Goal: Check status: Check status

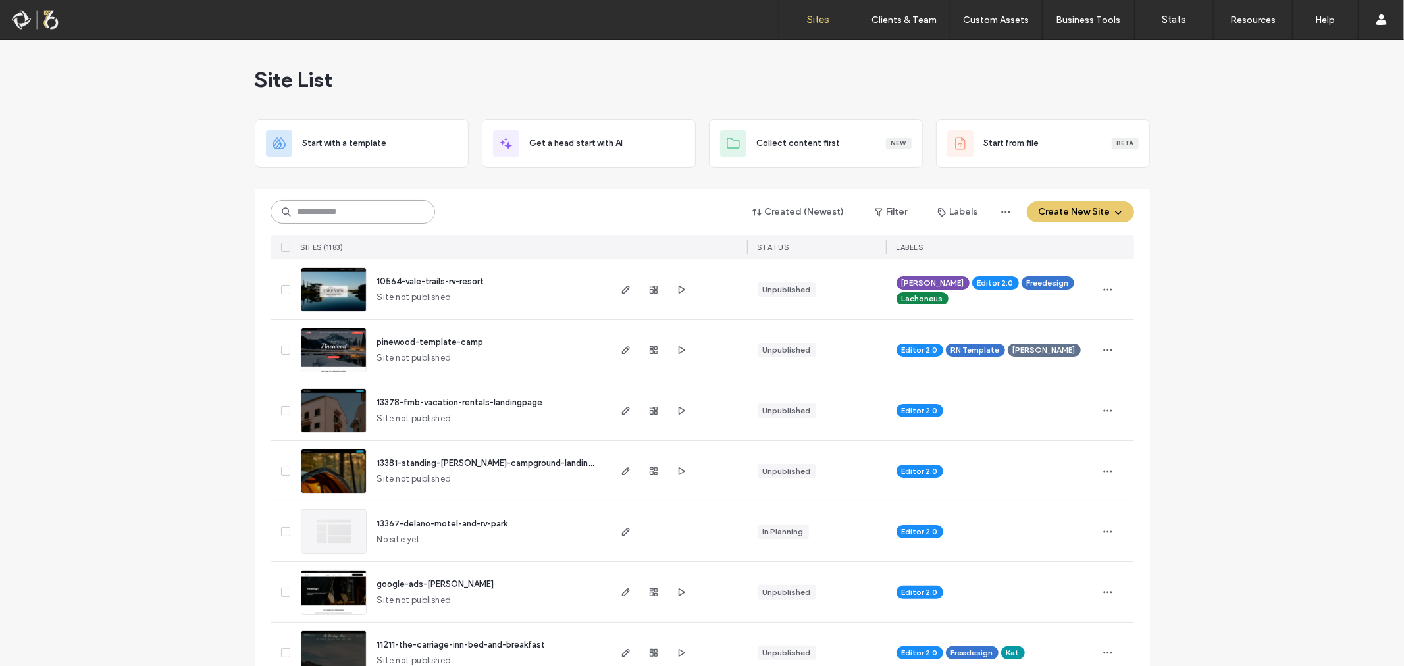
click at [355, 207] on input at bounding box center [353, 212] width 165 height 24
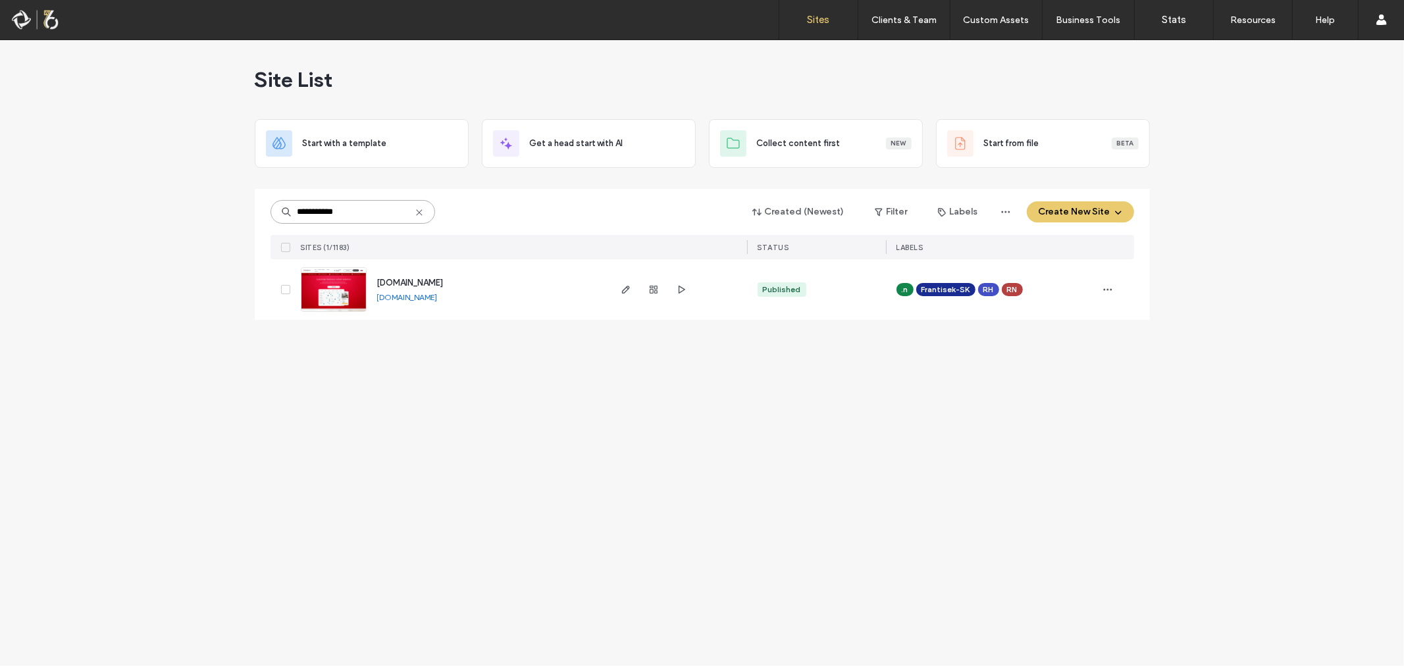
type input "**********"
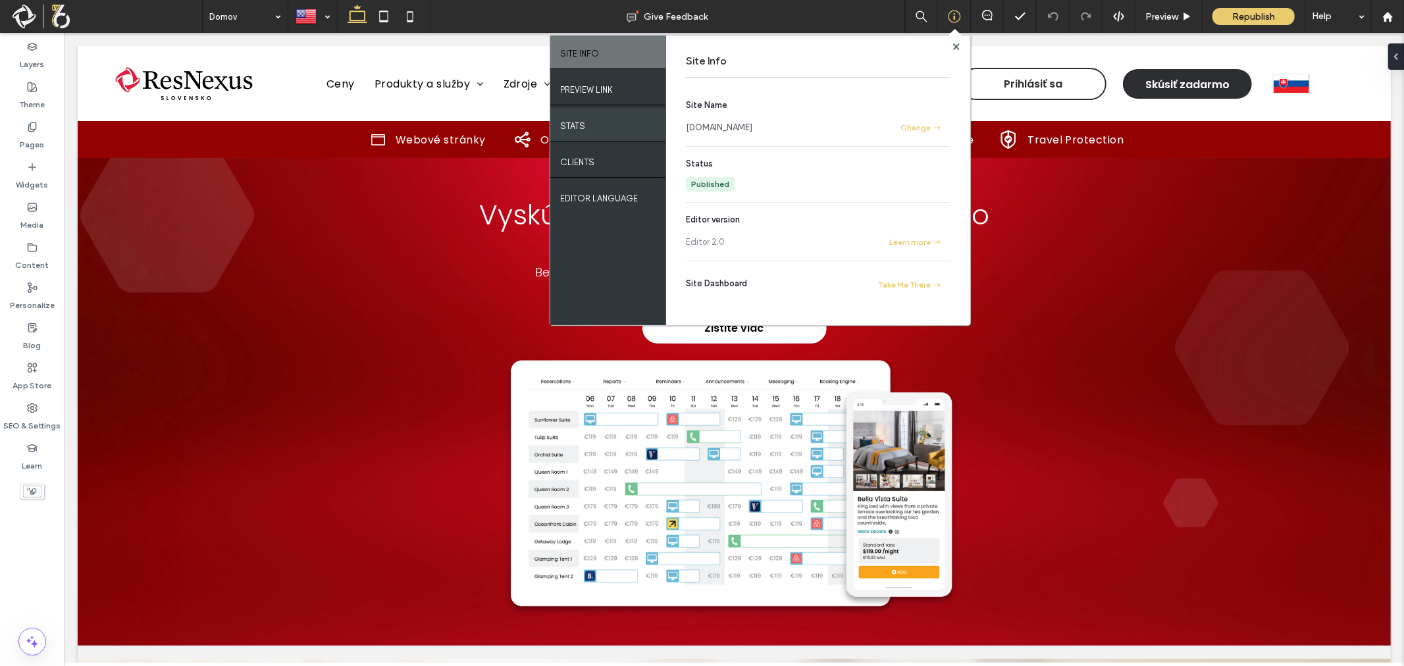
click at [582, 120] on label "STATS" at bounding box center [572, 123] width 25 height 16
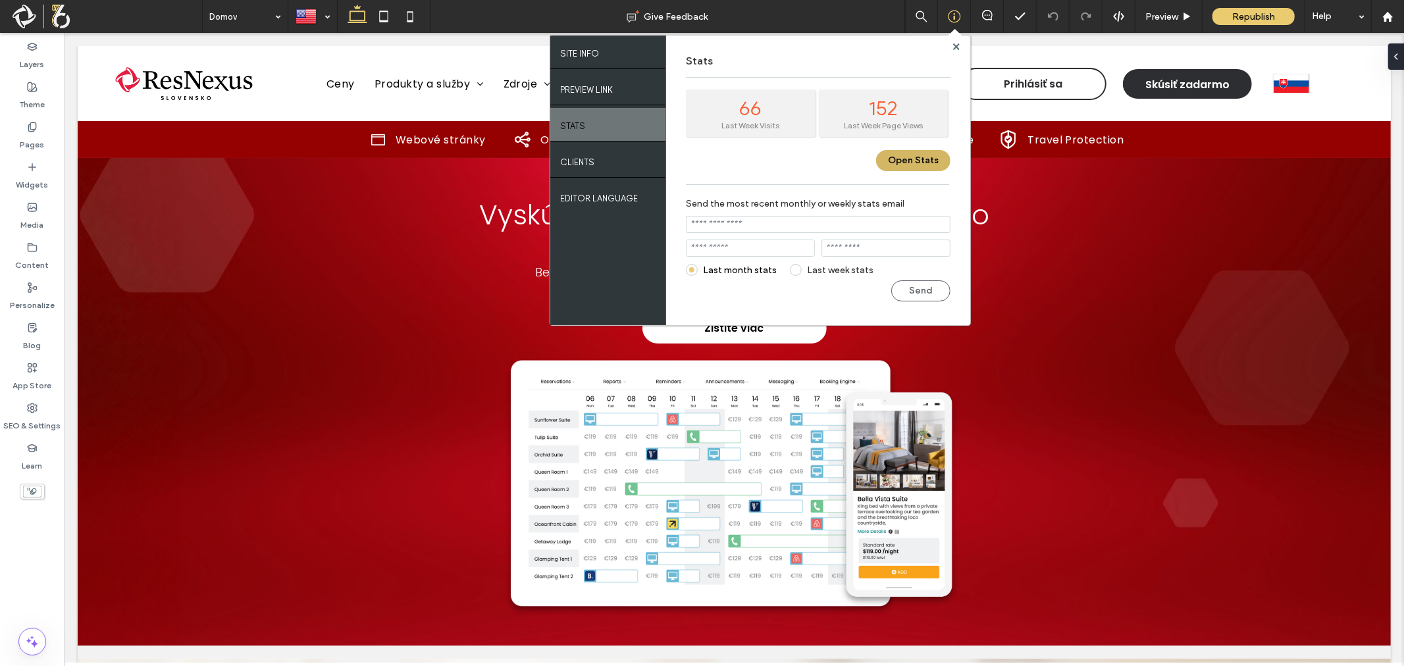
click at [930, 155] on button "Open Stats" at bounding box center [913, 160] width 74 height 21
click at [29, 417] on label "SEO & Settings" at bounding box center [32, 422] width 57 height 18
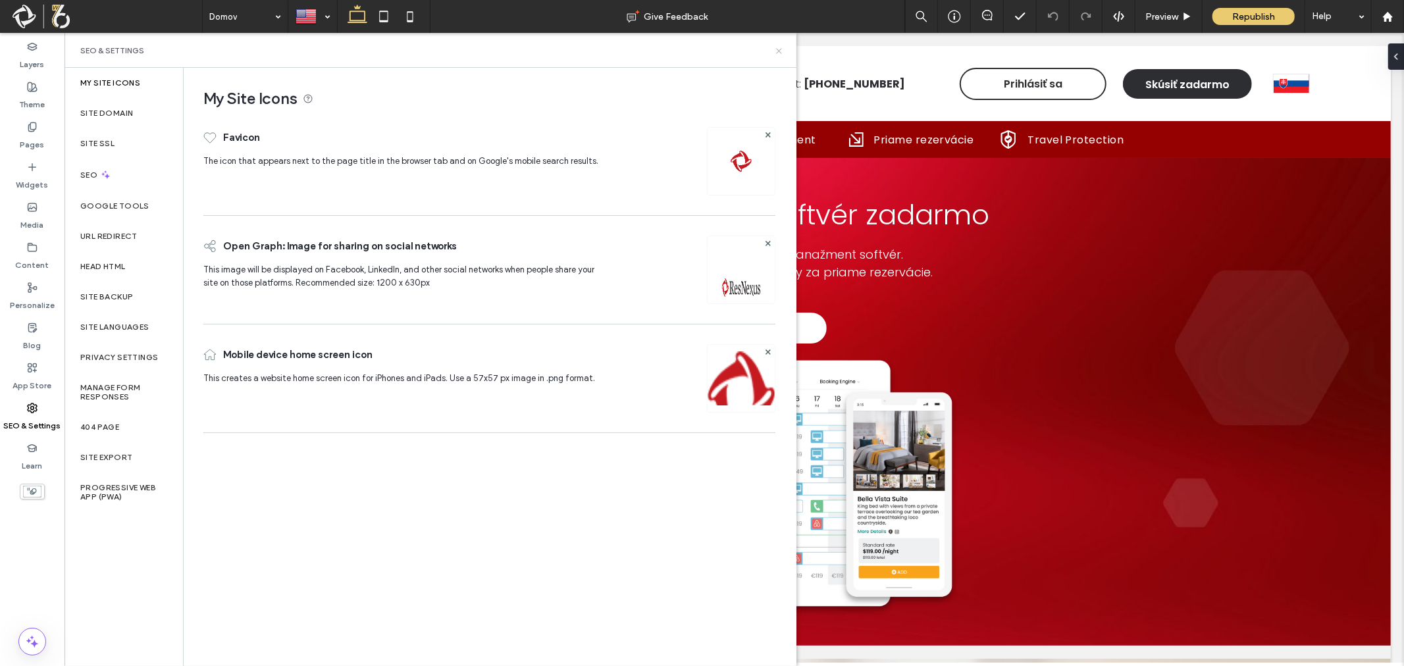
click at [775, 55] on icon at bounding box center [779, 51] width 10 height 10
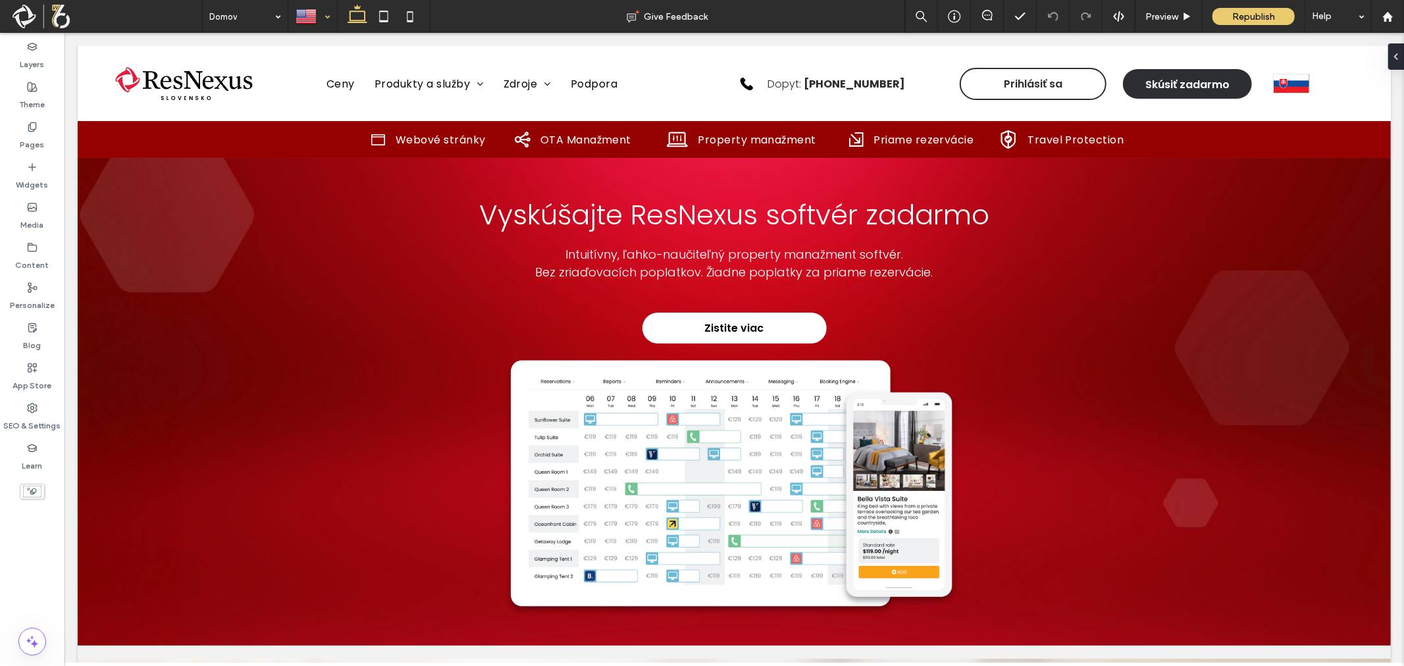
click at [325, 24] on div at bounding box center [312, 17] width 47 height 32
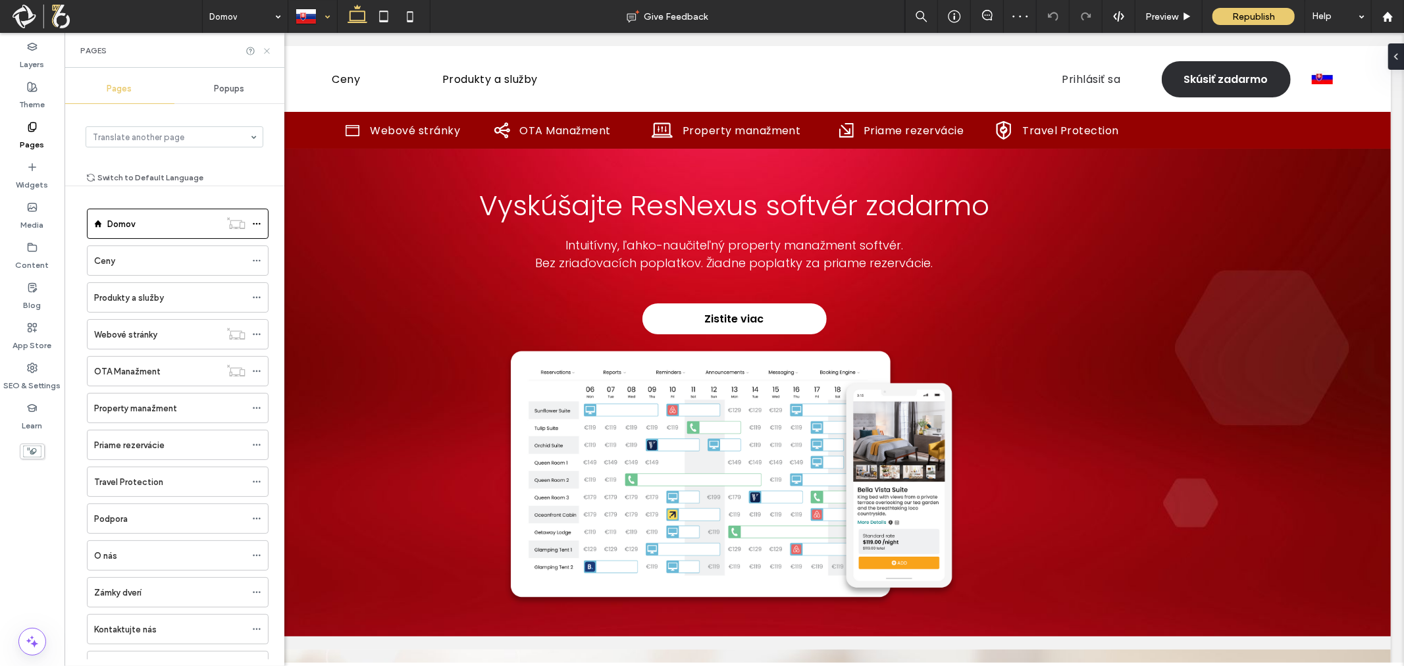
click at [266, 51] on use at bounding box center [266, 50] width 5 height 5
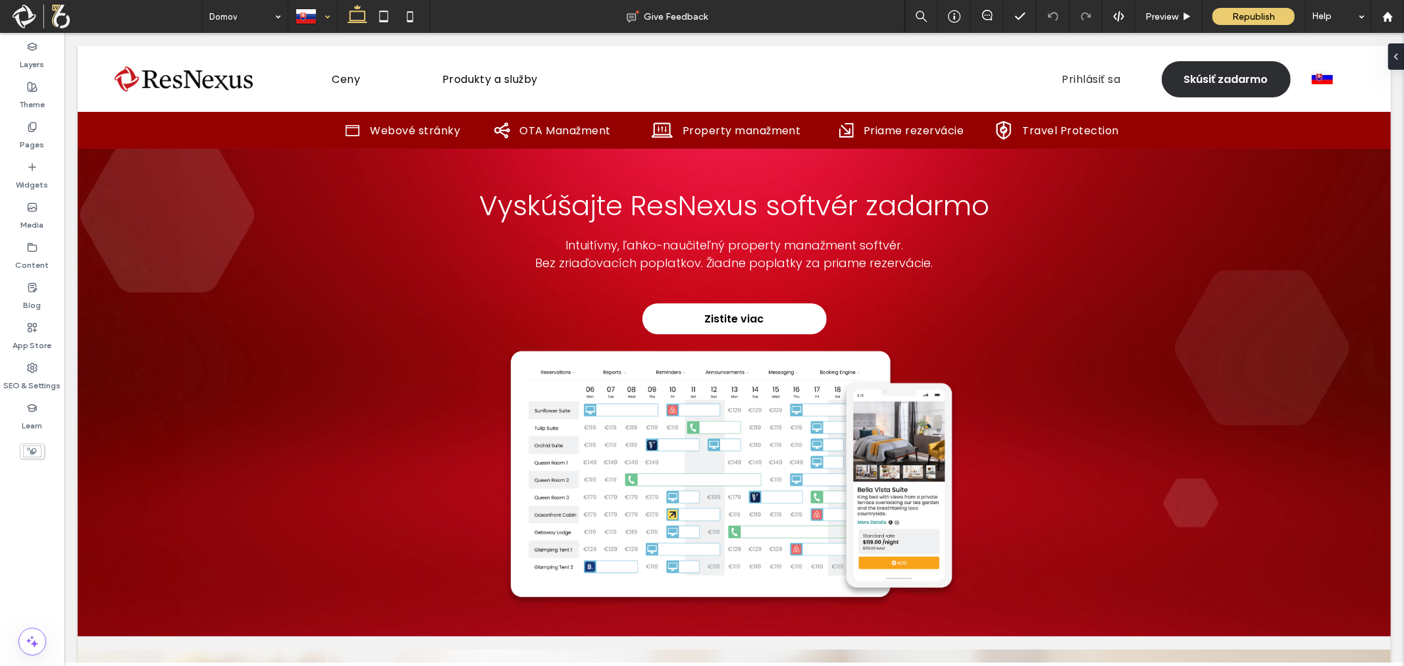
click at [325, 16] on div at bounding box center [312, 17] width 47 height 32
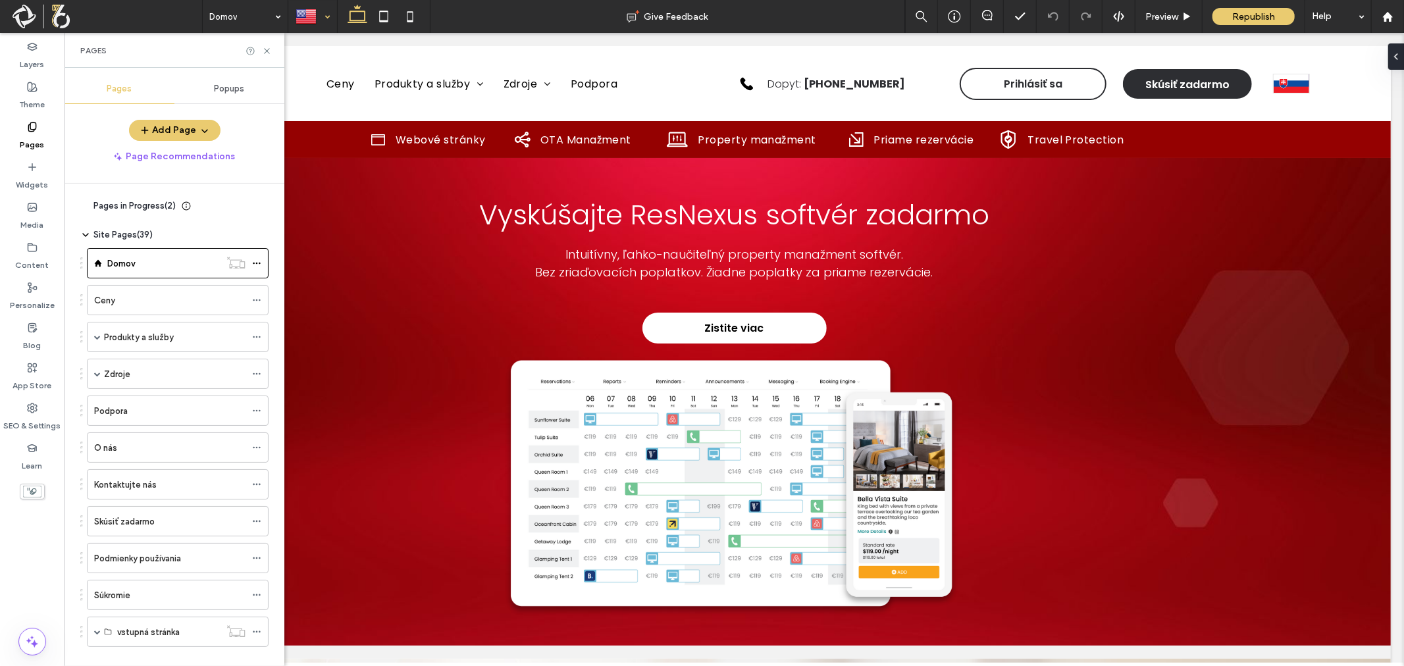
click at [80, 204] on icon at bounding box center [85, 206] width 11 height 11
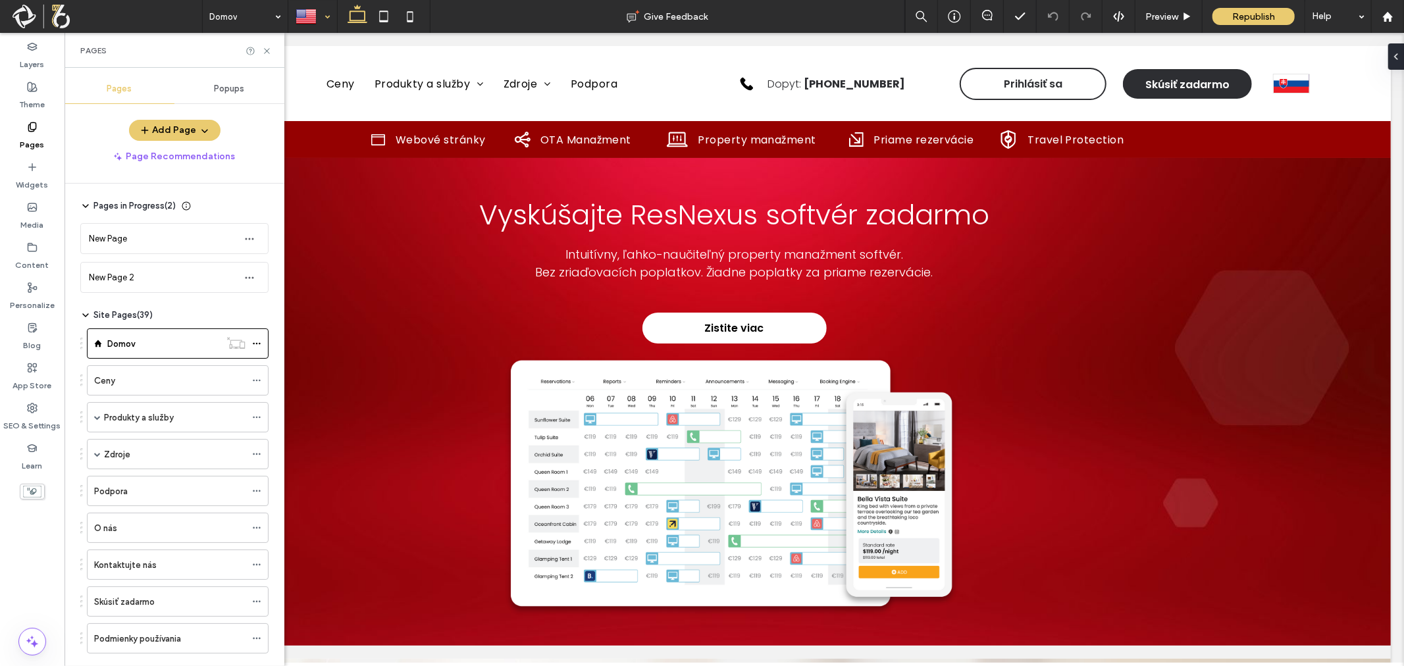
click at [80, 204] on icon at bounding box center [85, 206] width 11 height 11
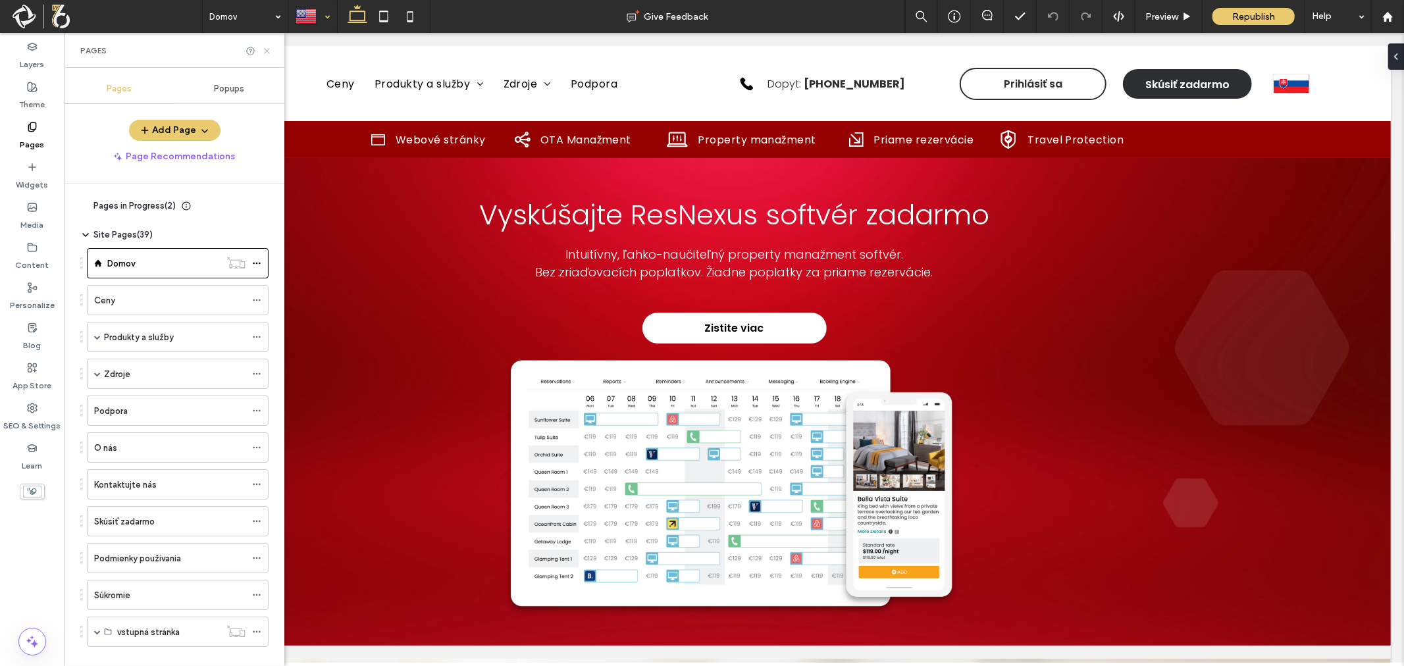
click at [269, 49] on icon at bounding box center [267, 51] width 10 height 10
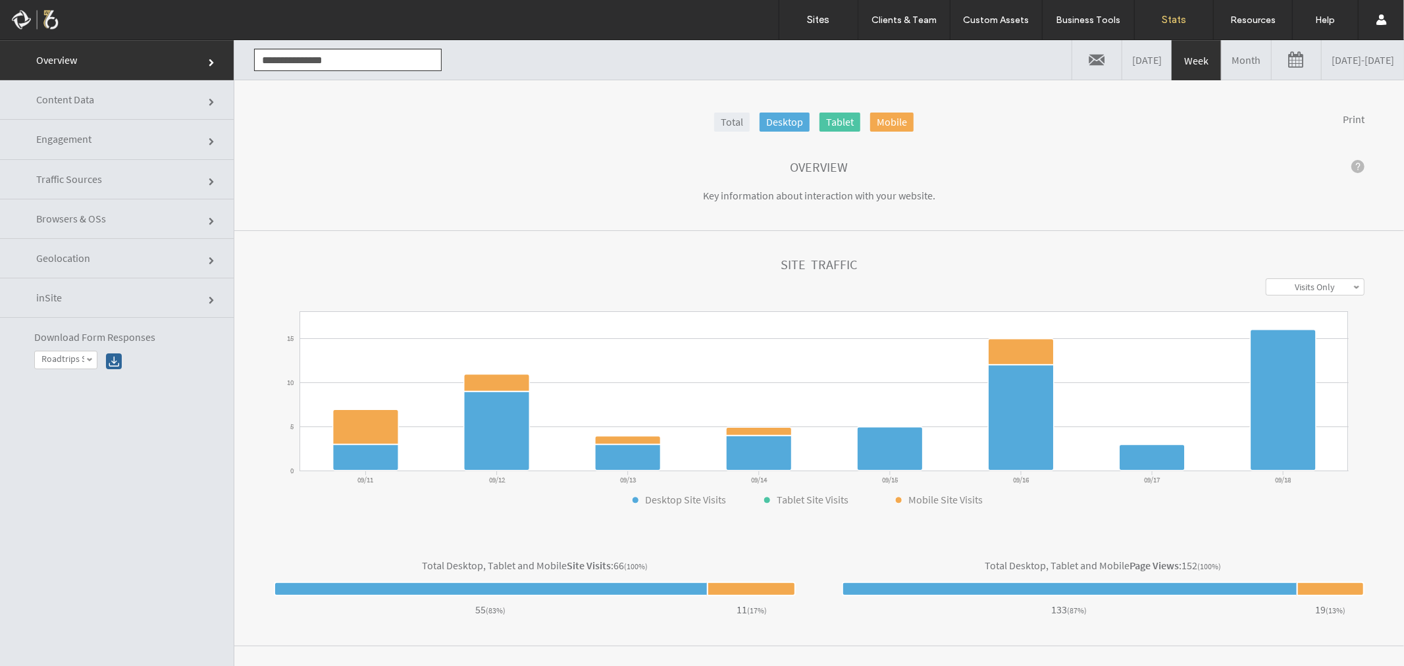
scroll to position [44, 0]
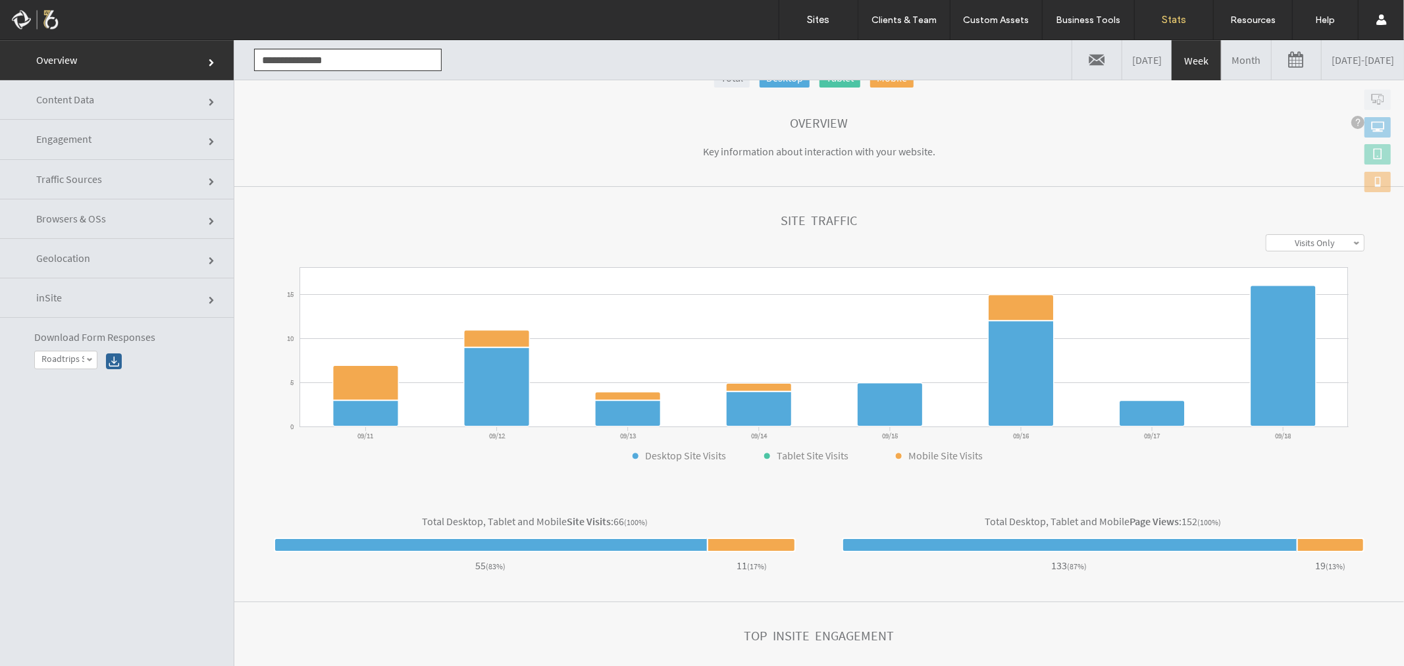
click at [775, 639] on h1 "Top inSite Engagement" at bounding box center [819, 635] width 150 height 14
click at [126, 136] on link "Engagement" at bounding box center [117, 138] width 234 height 39
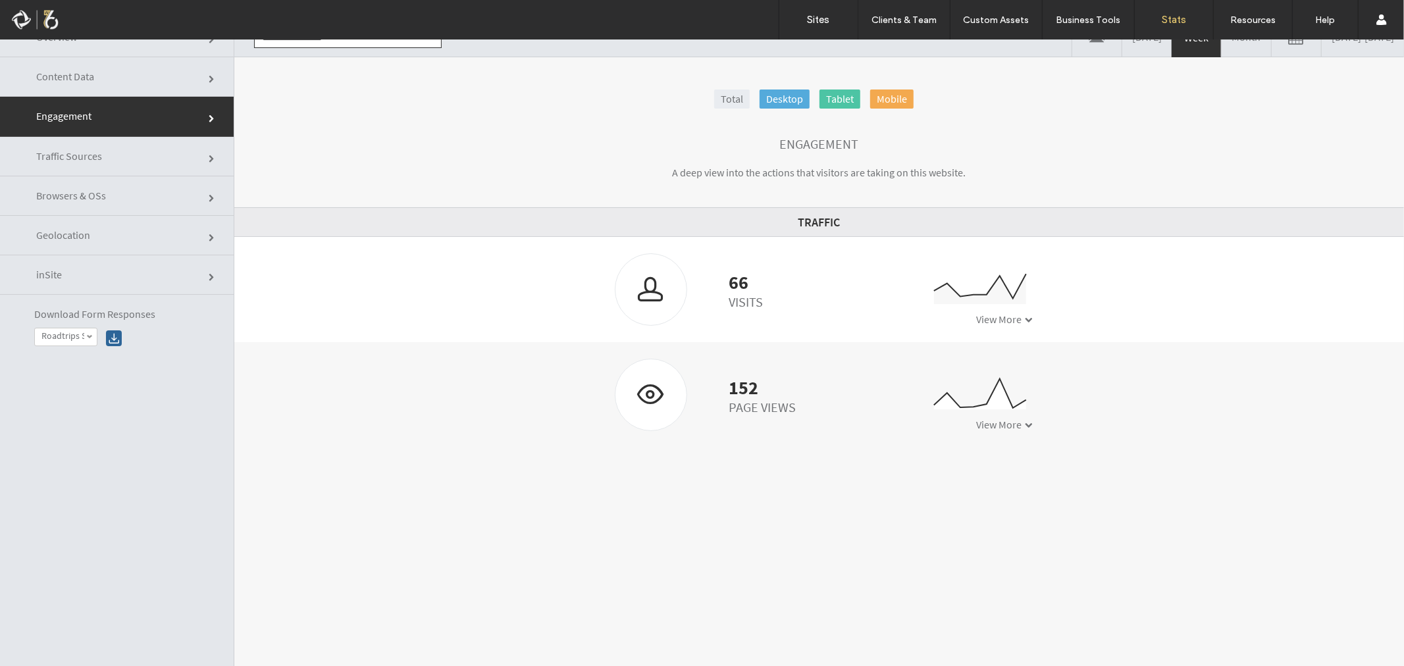
scroll to position [0, 0]
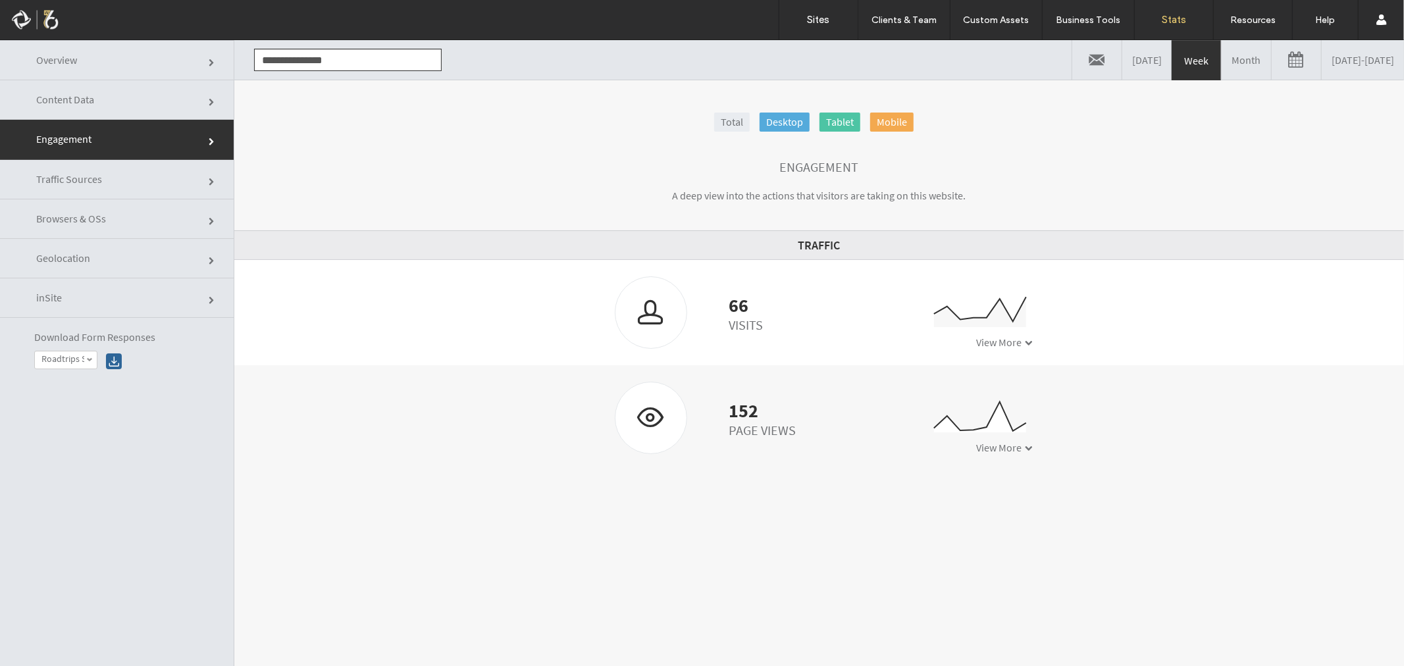
click at [88, 363] on link "Roadtrips SK" at bounding box center [66, 360] width 62 height 18
click at [120, 223] on link "Browsers & OSs" at bounding box center [117, 218] width 234 height 39
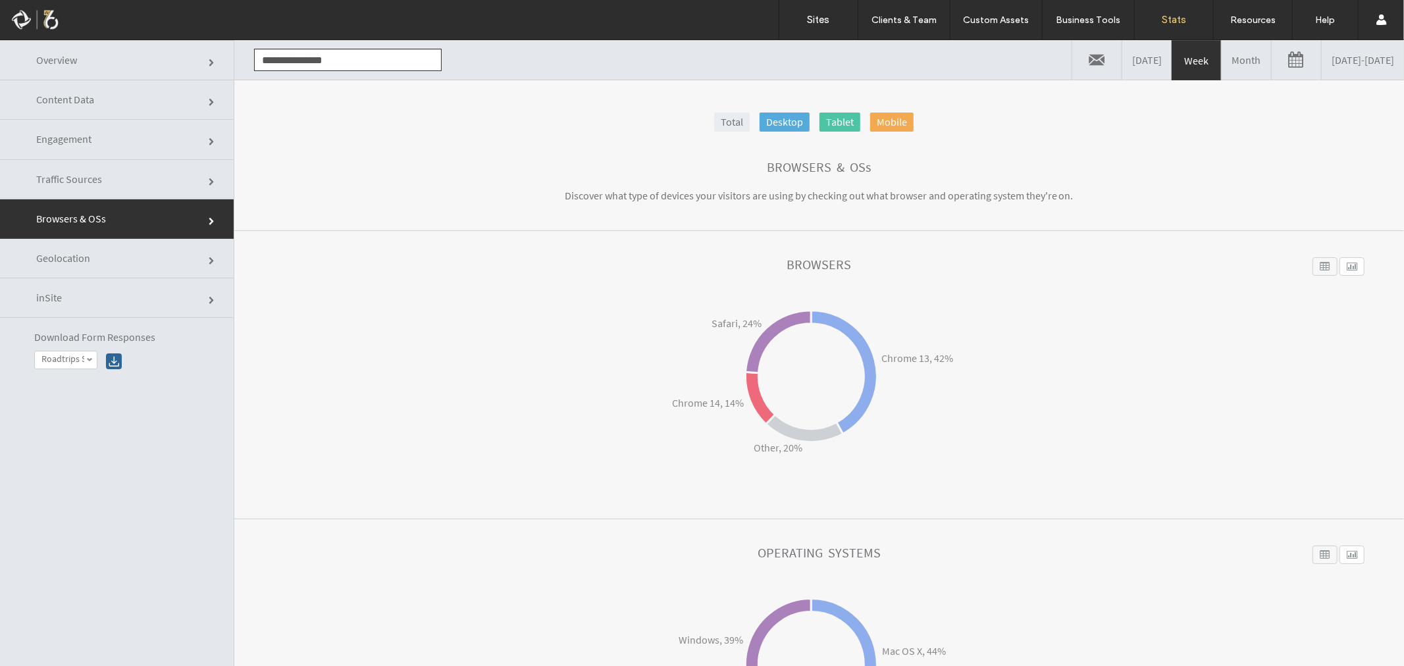
click at [90, 51] on link "Overview" at bounding box center [117, 59] width 234 height 40
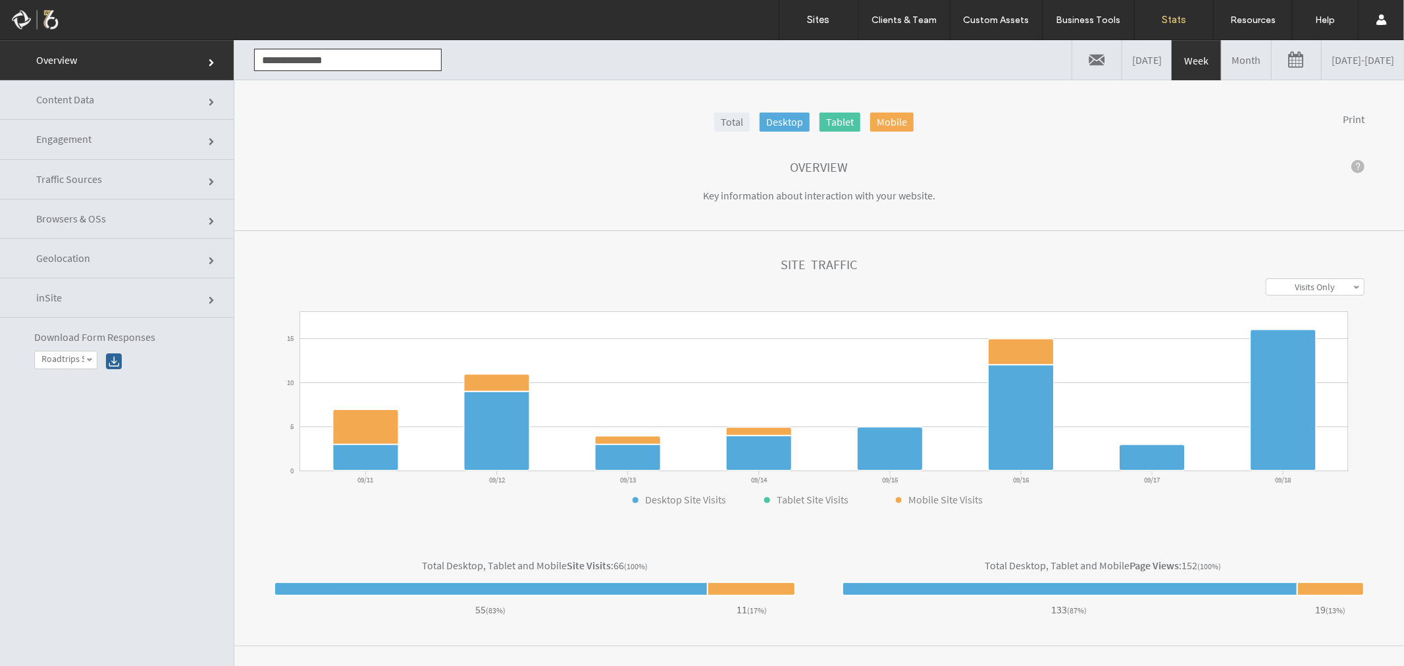
click at [1297, 286] on label "Visits Only" at bounding box center [1316, 286] width 40 height 12
click at [1169, 271] on div "Site Traffic" at bounding box center [819, 267] width 1091 height 21
click at [76, 256] on span "Geolocation" at bounding box center [63, 257] width 54 height 13
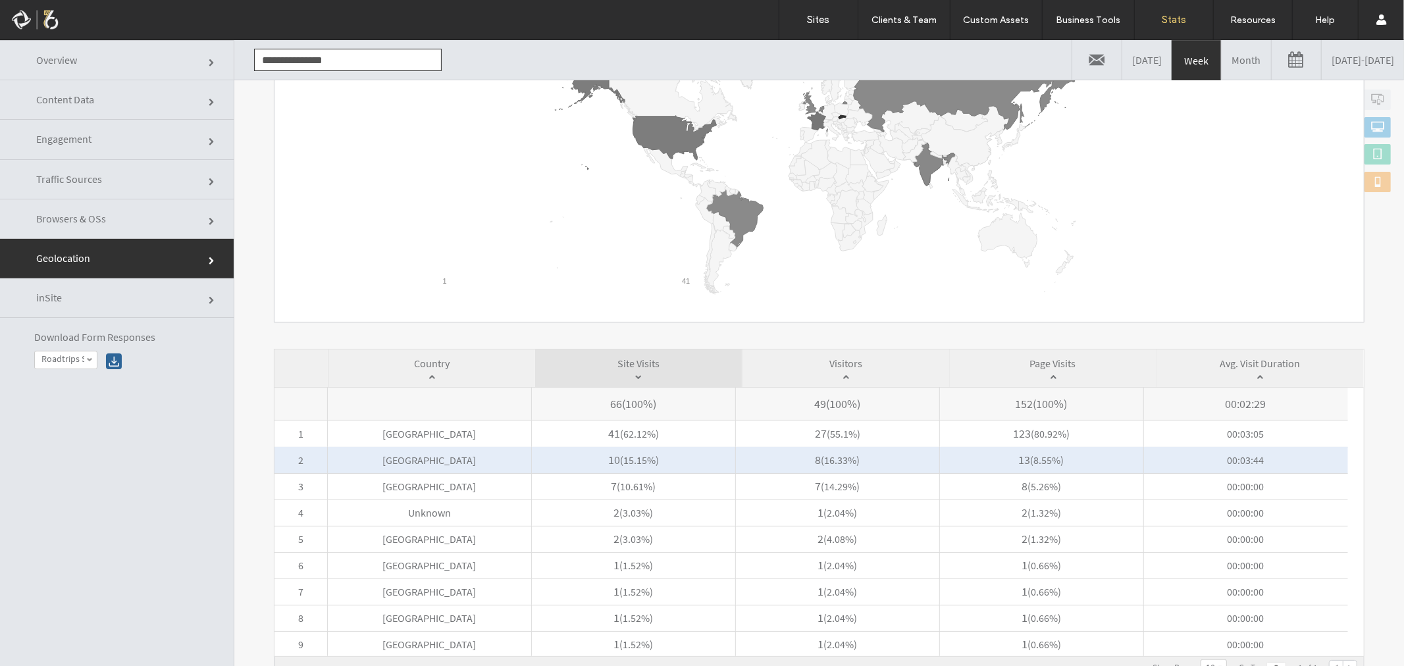
scroll to position [66, 0]
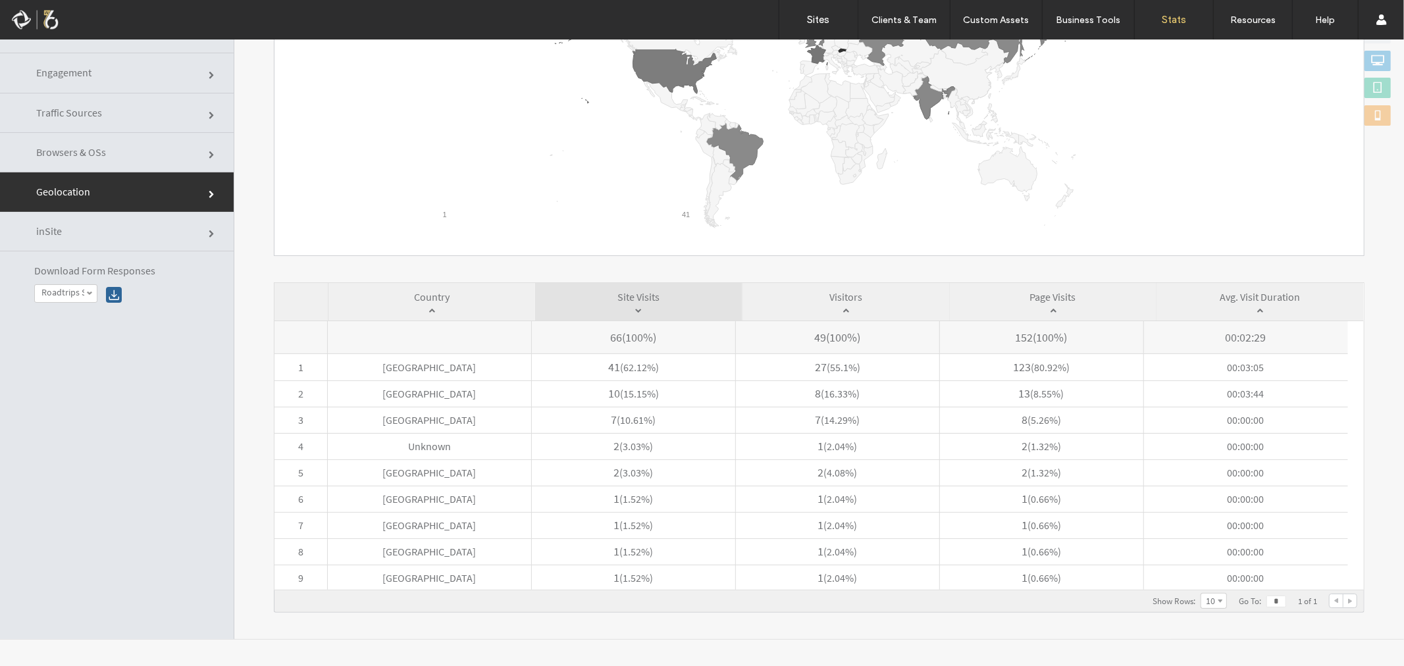
click at [1344, 603] on div at bounding box center [1350, 600] width 13 height 13
click at [1330, 603] on div at bounding box center [1336, 600] width 13 height 13
click at [1206, 602] on label "10" at bounding box center [1210, 600] width 9 height 12
click at [1218, 600] on span at bounding box center [1220, 602] width 5 height 6
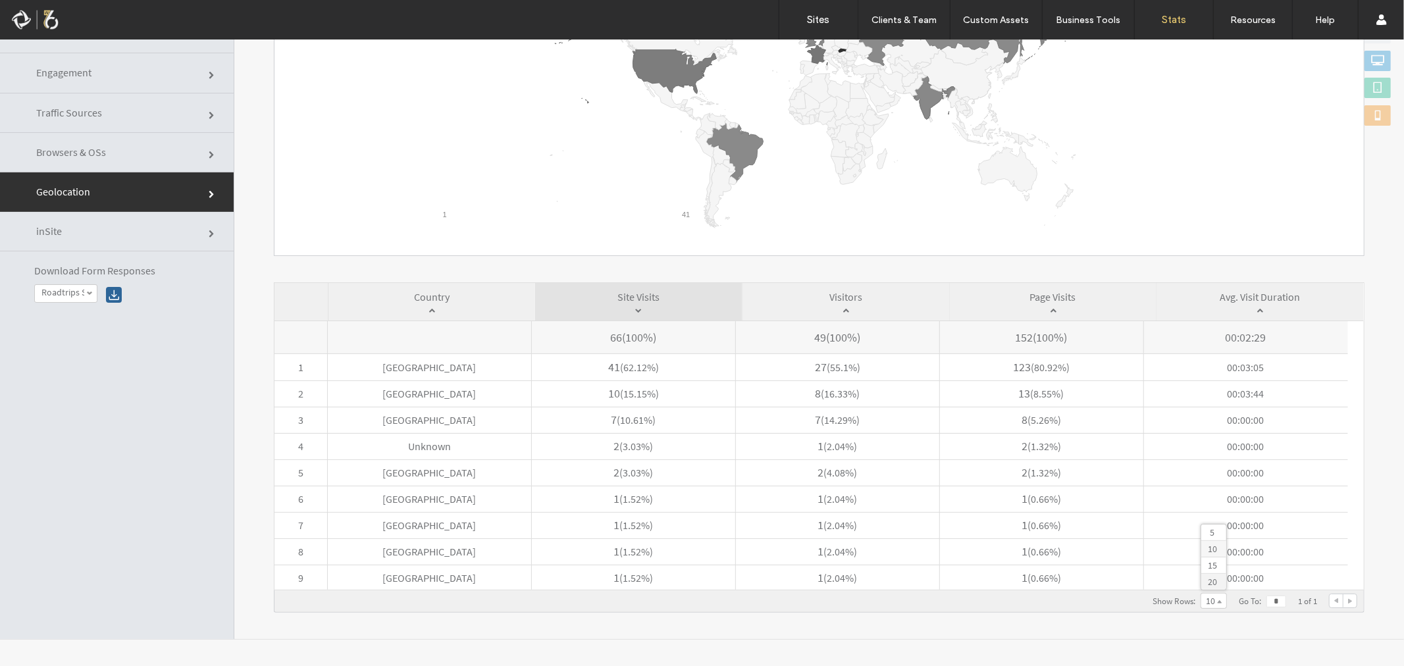
click at [1208, 582] on label "20" at bounding box center [1212, 581] width 9 height 12
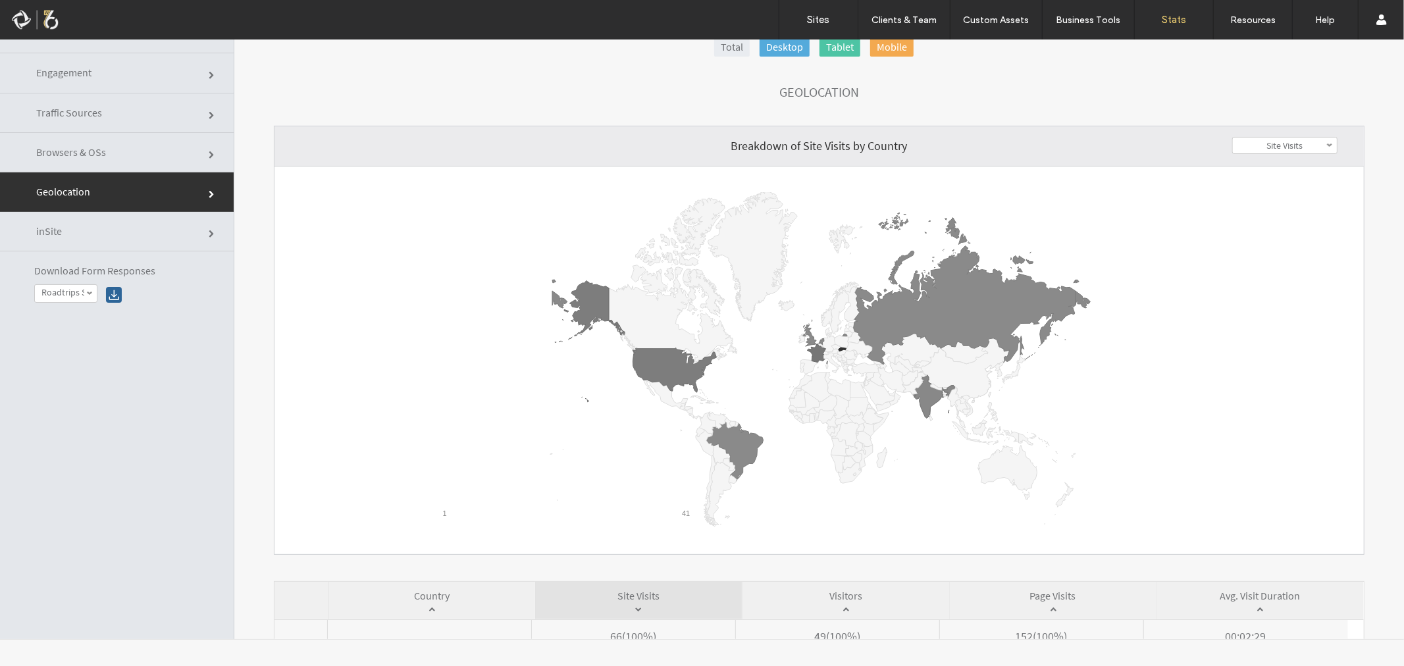
scroll to position [0, 0]
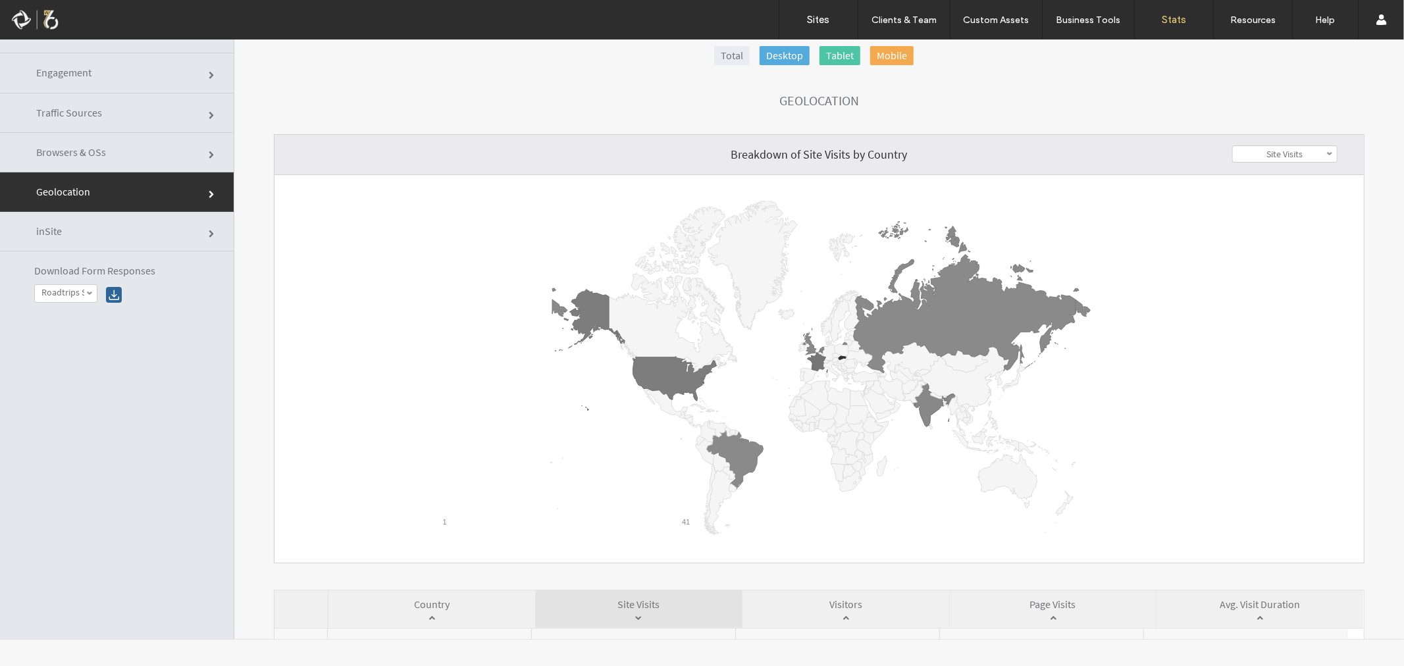
click at [1273, 153] on label "Site Visits" at bounding box center [1285, 153] width 36 height 12
click at [1001, 147] on h4 "Breakdown of Site Visits by Country" at bounding box center [820, 153] width 1090 height 13
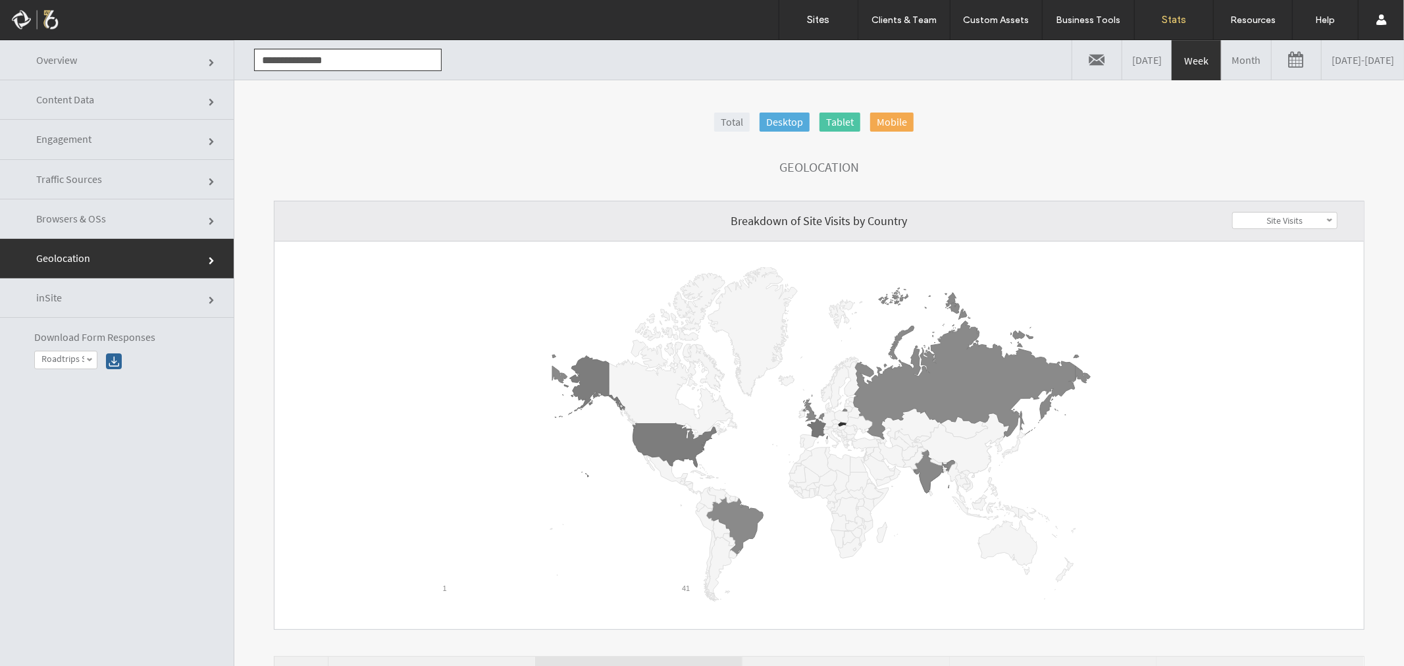
click at [109, 288] on link "inSite" at bounding box center [117, 297] width 234 height 39
